Goal: Task Accomplishment & Management: Use online tool/utility

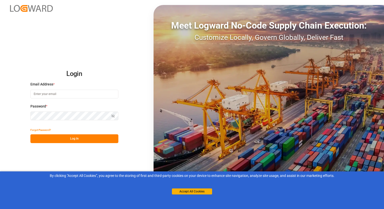
click at [42, 95] on input at bounding box center [74, 94] width 88 height 9
type input "[PERSON_NAME][EMAIL_ADDRESS][DOMAIN_NAME]"
click at [186, 191] on button "Accept All Cookies" at bounding box center [192, 192] width 40 height 6
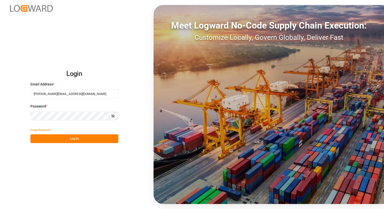
click at [74, 138] on button "Log In" at bounding box center [74, 139] width 88 height 9
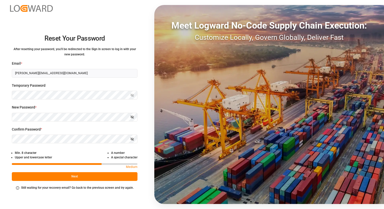
click at [71, 177] on button "Next" at bounding box center [74, 176] width 125 height 9
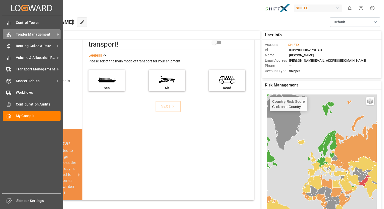
click at [56, 34] on icon at bounding box center [57, 34] width 5 height 5
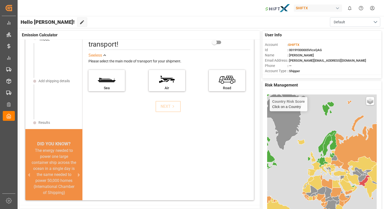
click at [150, 155] on div "Let's start by selecting the mode of transport! Switch to expert mode See less …" at bounding box center [167, 117] width 171 height 178
